Goal: Find specific page/section: Find specific page/section

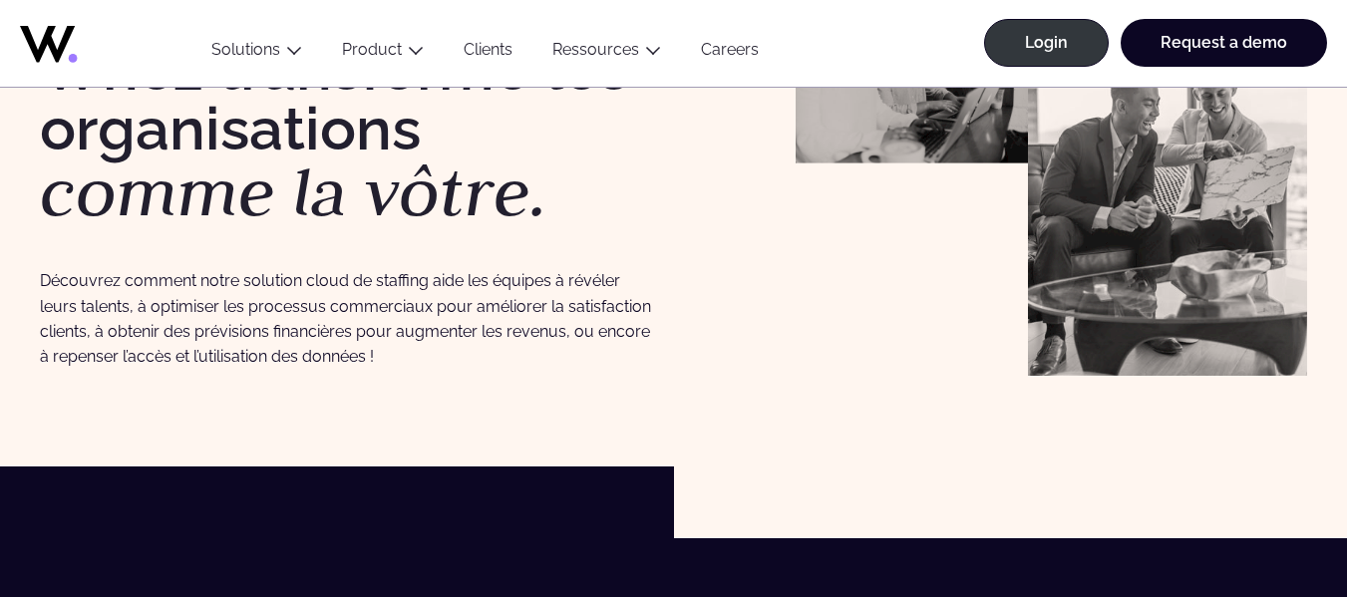
scroll to position [24, 0]
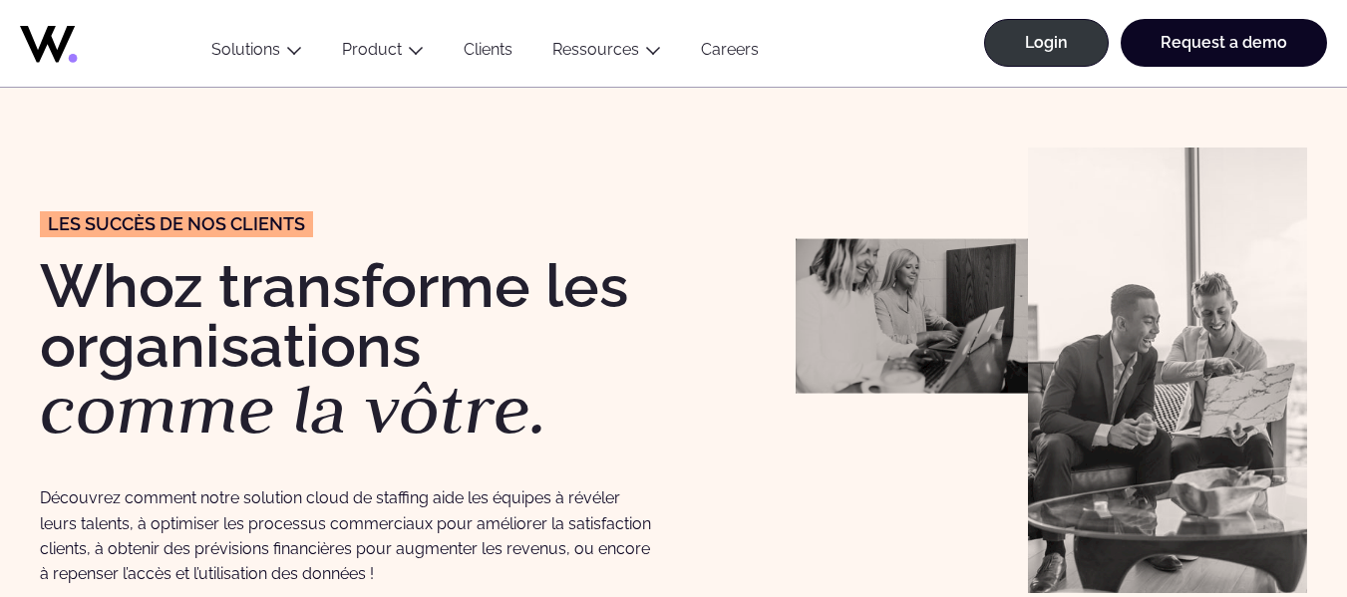
click at [484, 46] on link "Clients" at bounding box center [488, 53] width 89 height 27
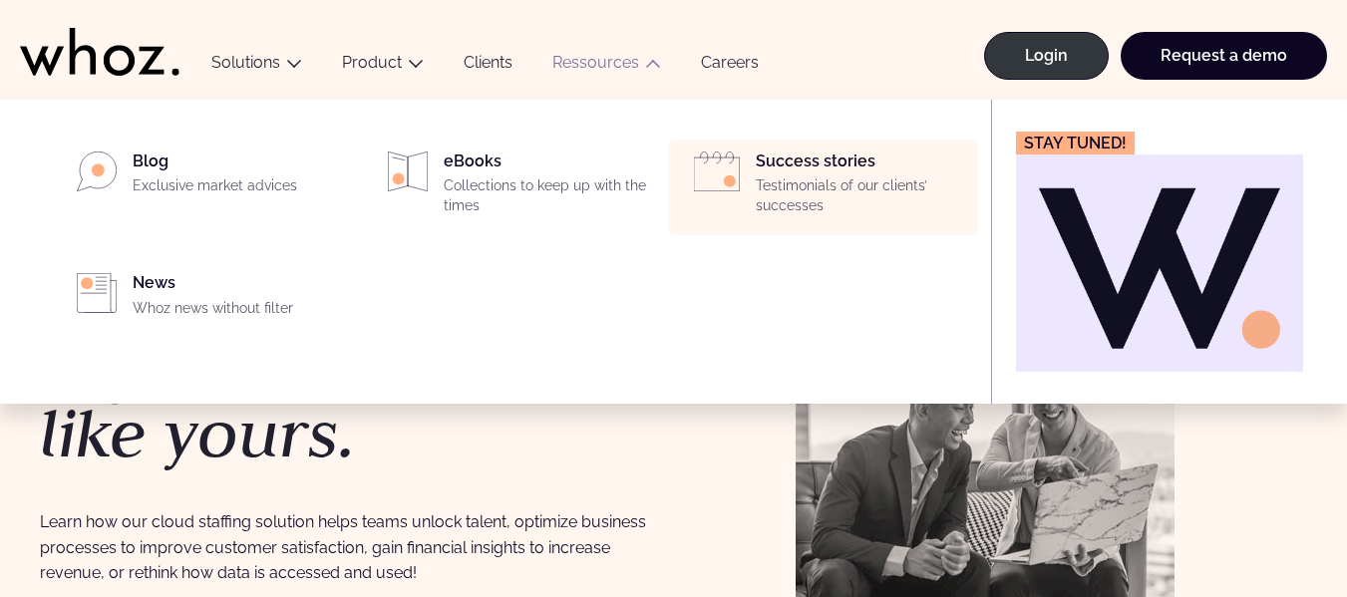
click at [790, 157] on div "Success stories Testimonials of our clients’ successes" at bounding box center [861, 188] width 211 height 72
